Goal: Transaction & Acquisition: Purchase product/service

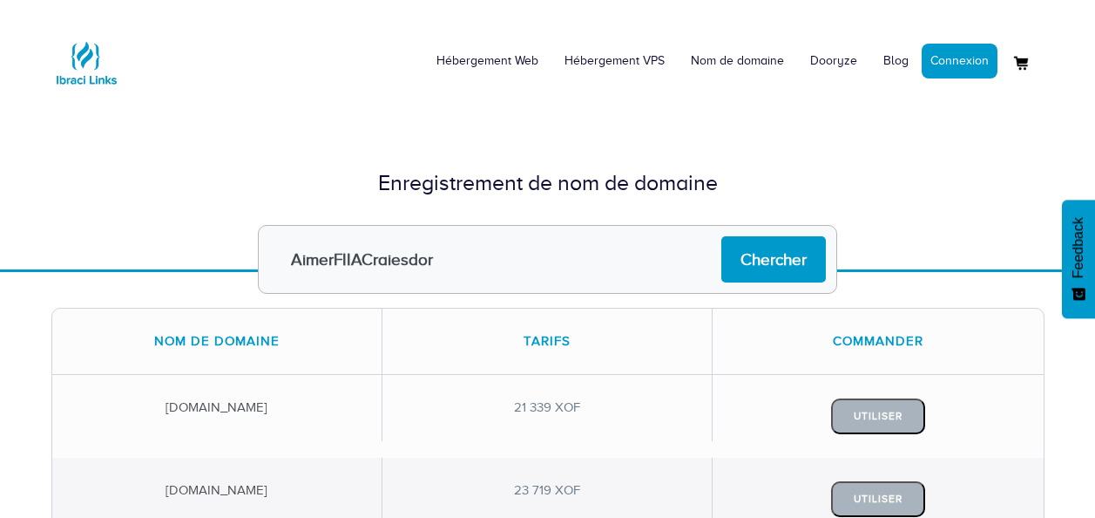
scroll to position [174, 0]
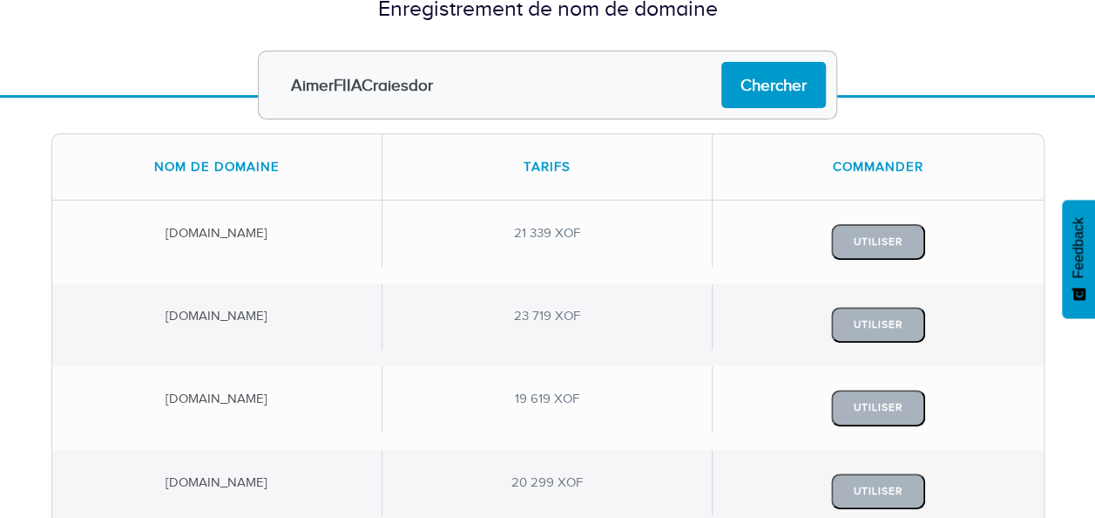
click at [530, 82] on input "AimerFIIACraiesdor" at bounding box center [547, 85] width 579 height 69
drag, startPoint x: 530, startPoint y: 82, endPoint x: 218, endPoint y: 80, distance: 311.9
click at [218, 80] on form "AimerFIIACraiesdor Chercher" at bounding box center [547, 85] width 1019 height 69
paste input "YussAcademy"
type input "Yuss'Academy"
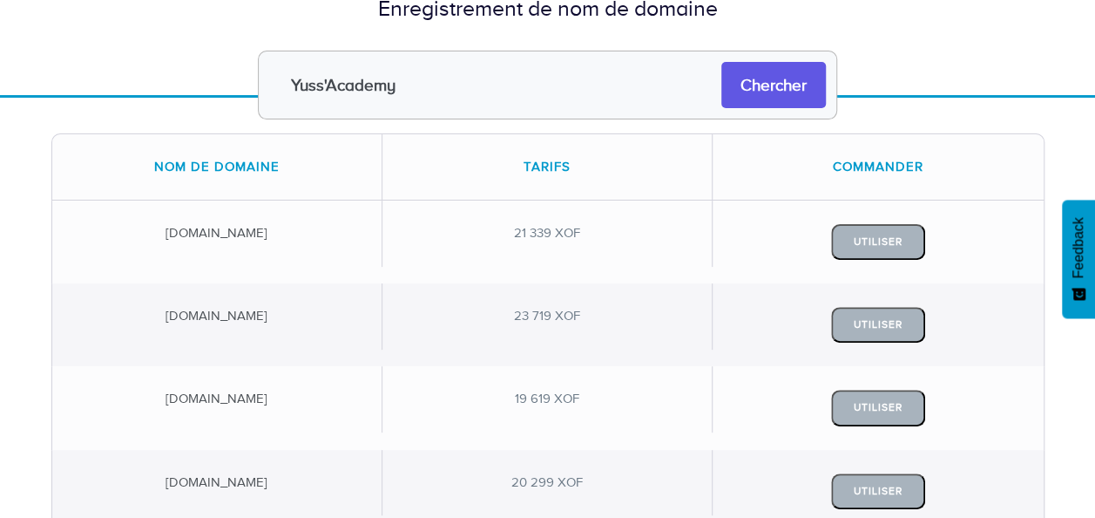
click at [765, 84] on input "Chercher" at bounding box center [773, 85] width 105 height 46
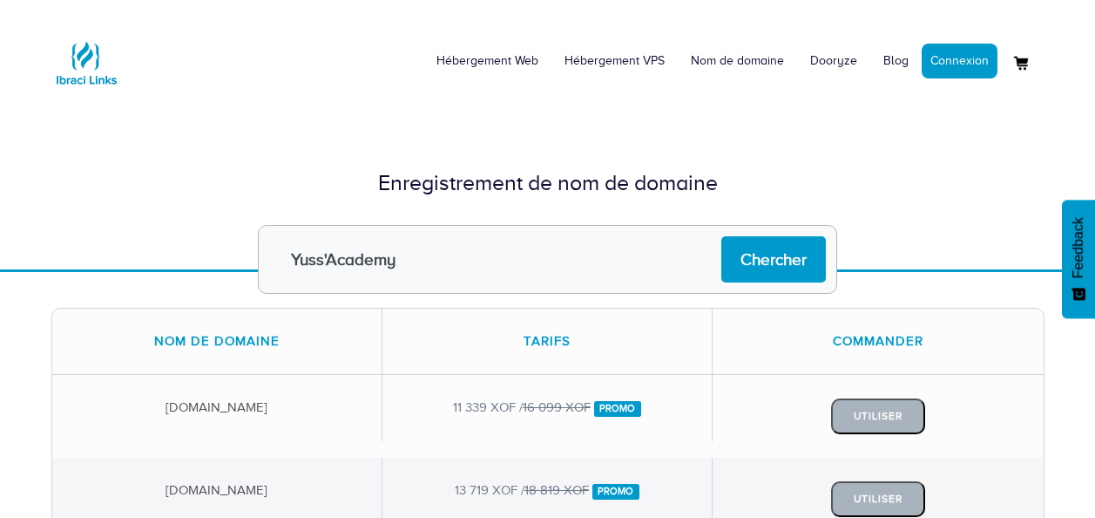
scroll to position [171, 0]
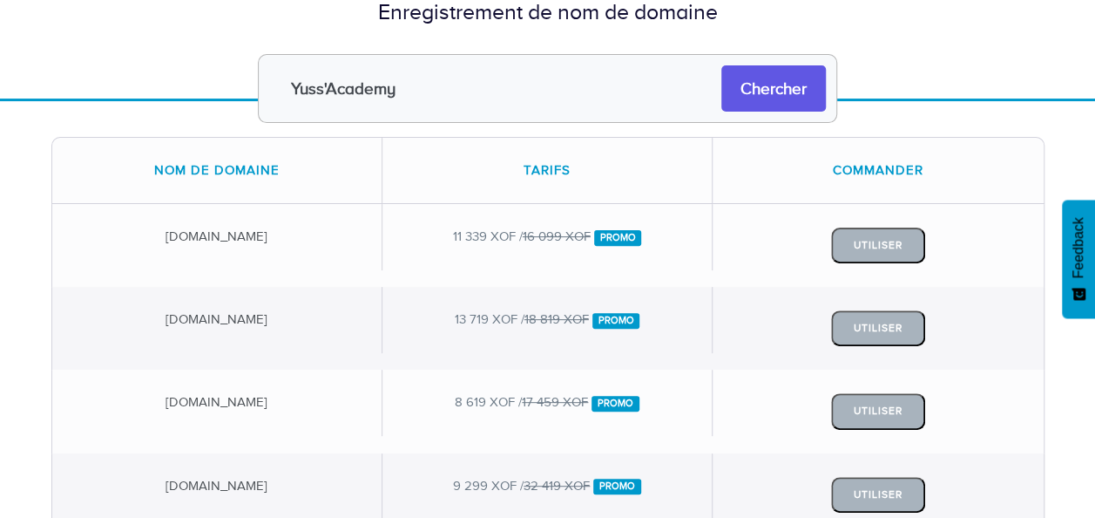
click at [773, 99] on input "Chercher" at bounding box center [773, 88] width 105 height 46
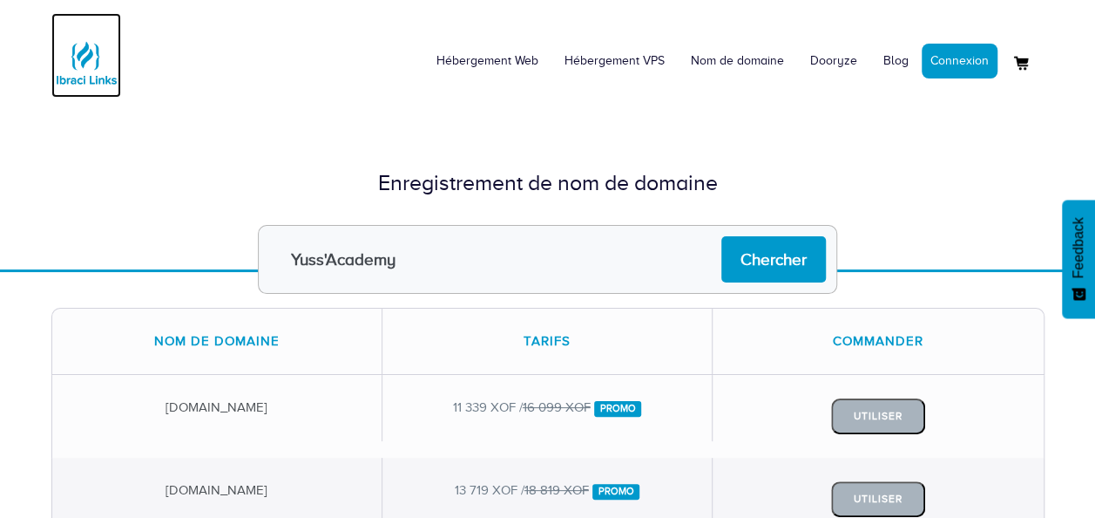
click at [85, 64] on img at bounding box center [86, 63] width 70 height 70
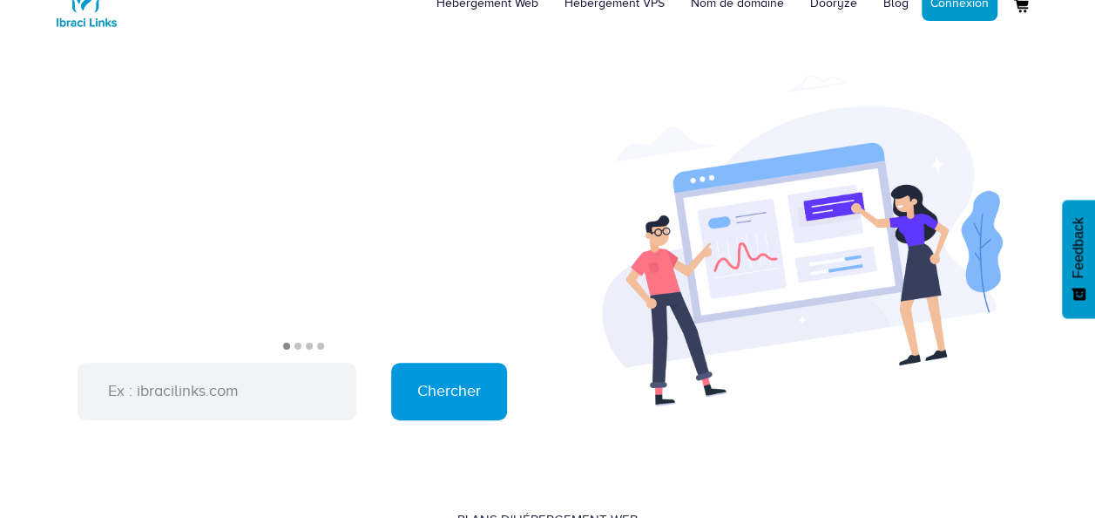
scroll to position [56, 0]
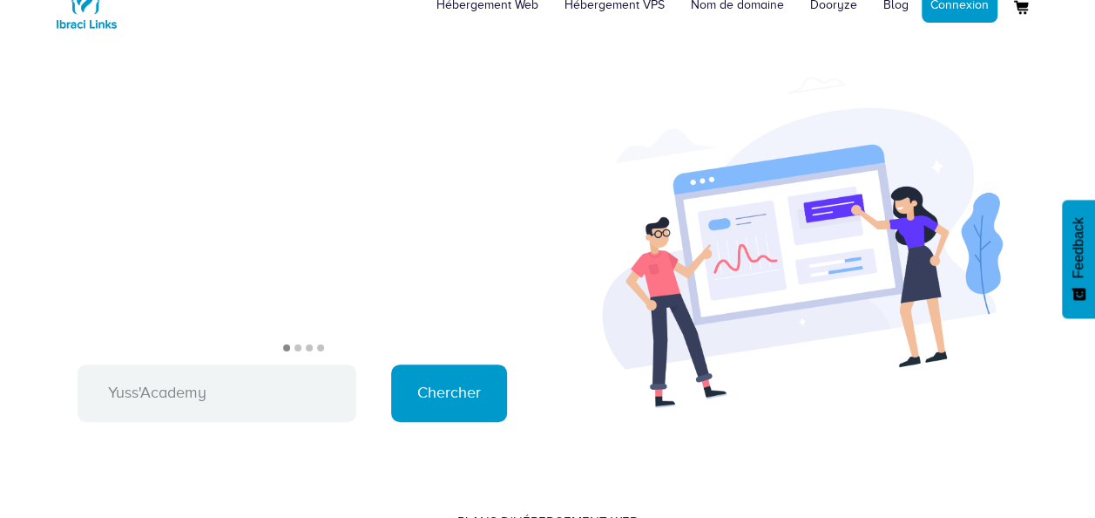
type input "Yuss'Academy"
click at [451, 389] on input "Chercher" at bounding box center [449, 393] width 116 height 58
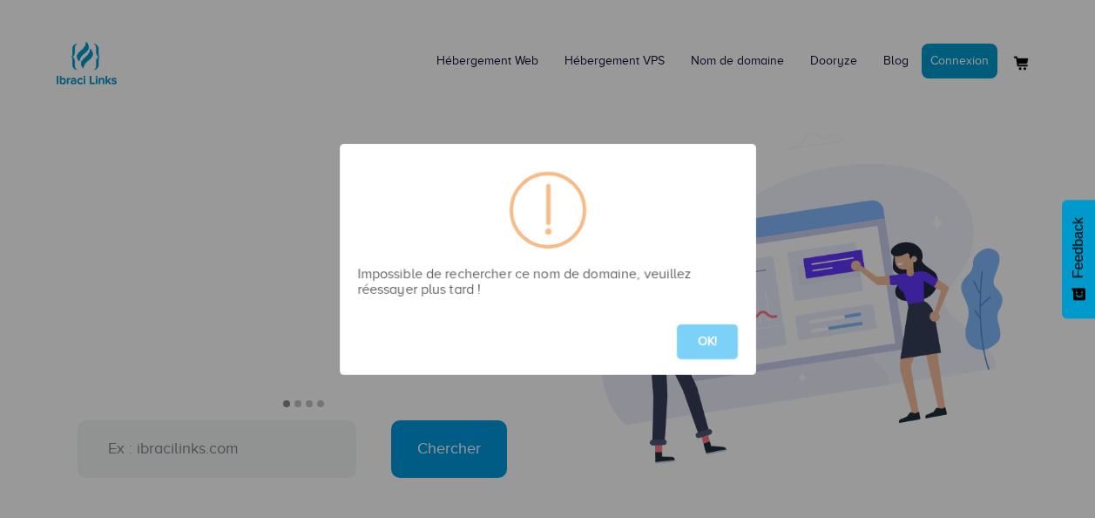
scroll to position [927, 0]
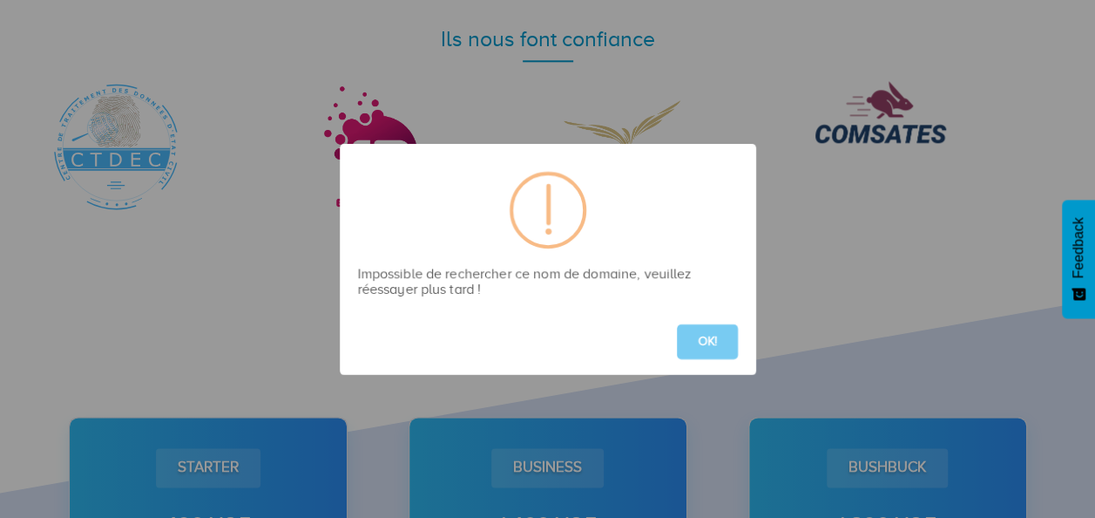
click at [695, 341] on button "OK!" at bounding box center [707, 341] width 61 height 35
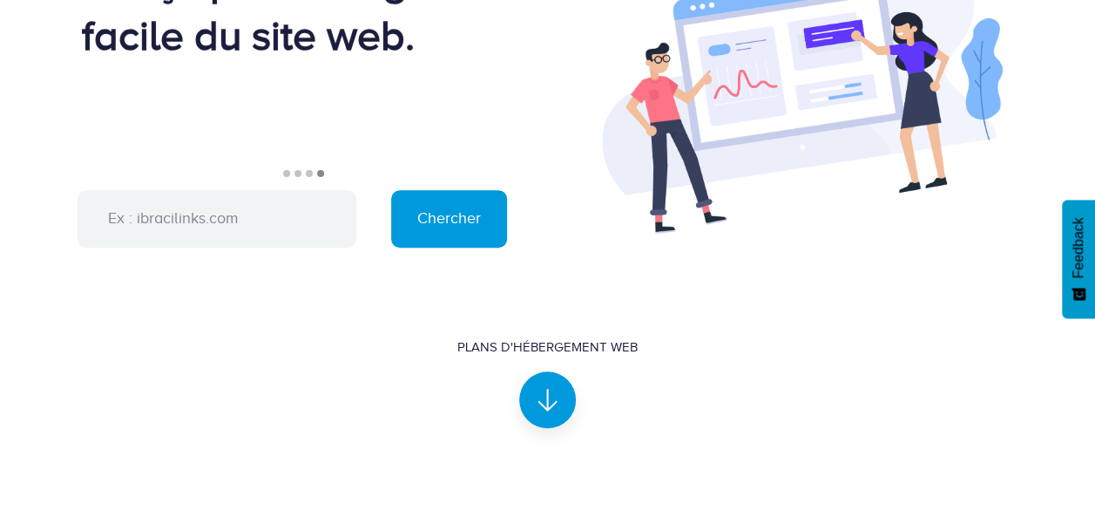
scroll to position [56, 0]
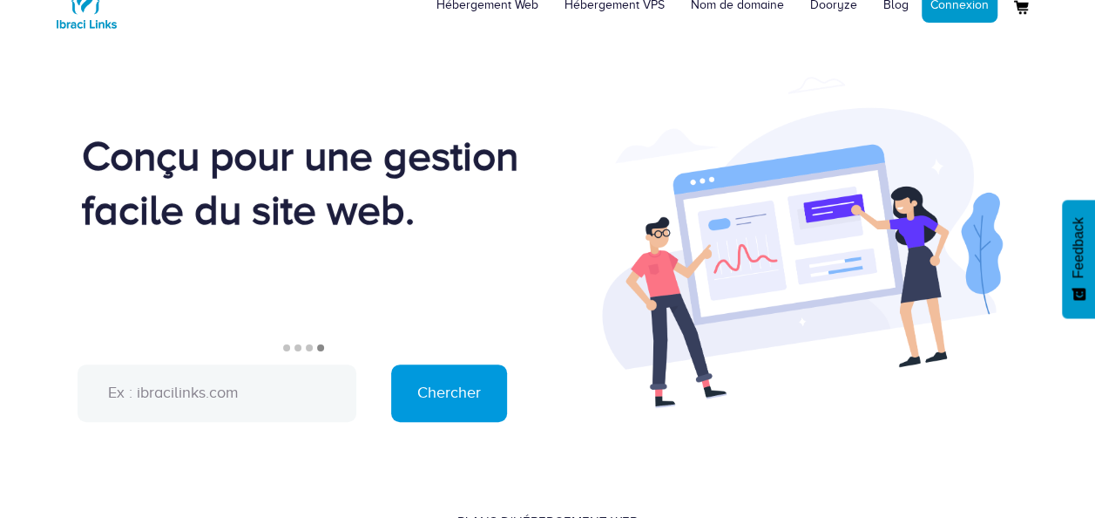
click at [230, 385] on input "text" at bounding box center [217, 393] width 279 height 58
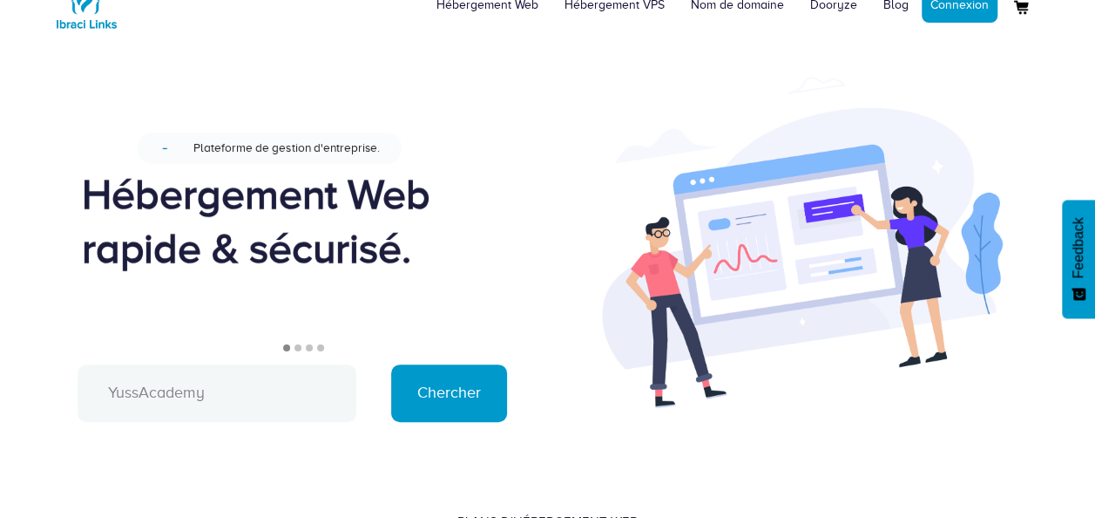
type input "YussAcademy"
click at [409, 399] on input "Chercher" at bounding box center [449, 393] width 116 height 58
